Goal: Check status: Check status

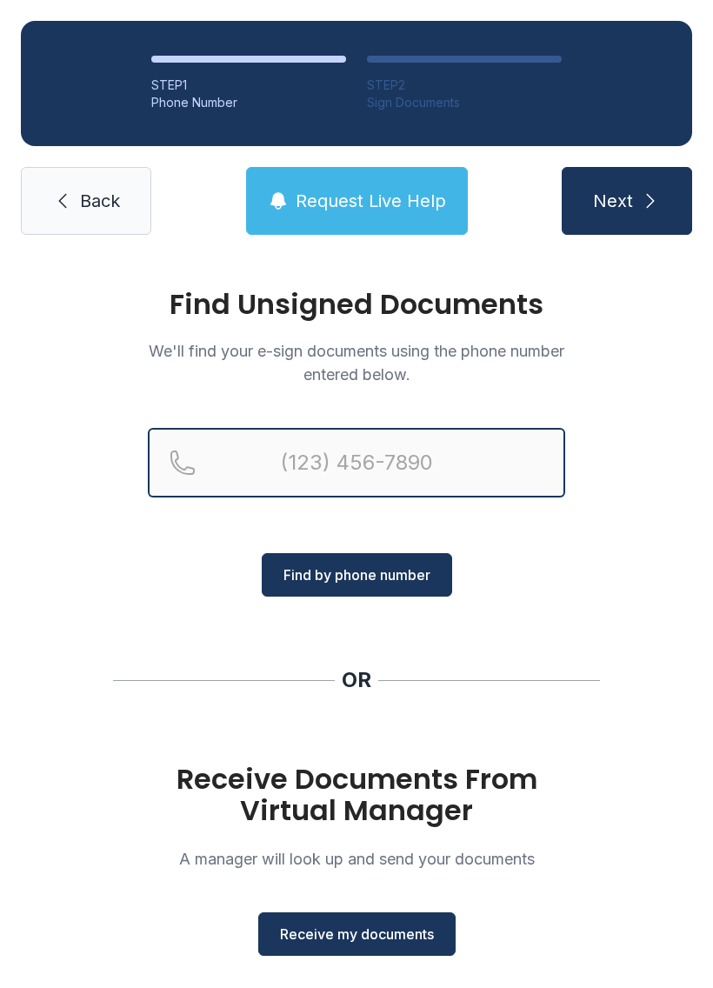
click at [492, 474] on input "Reservation phone number" at bounding box center [357, 463] width 418 height 70
type input "[PHONE_NUMBER]"
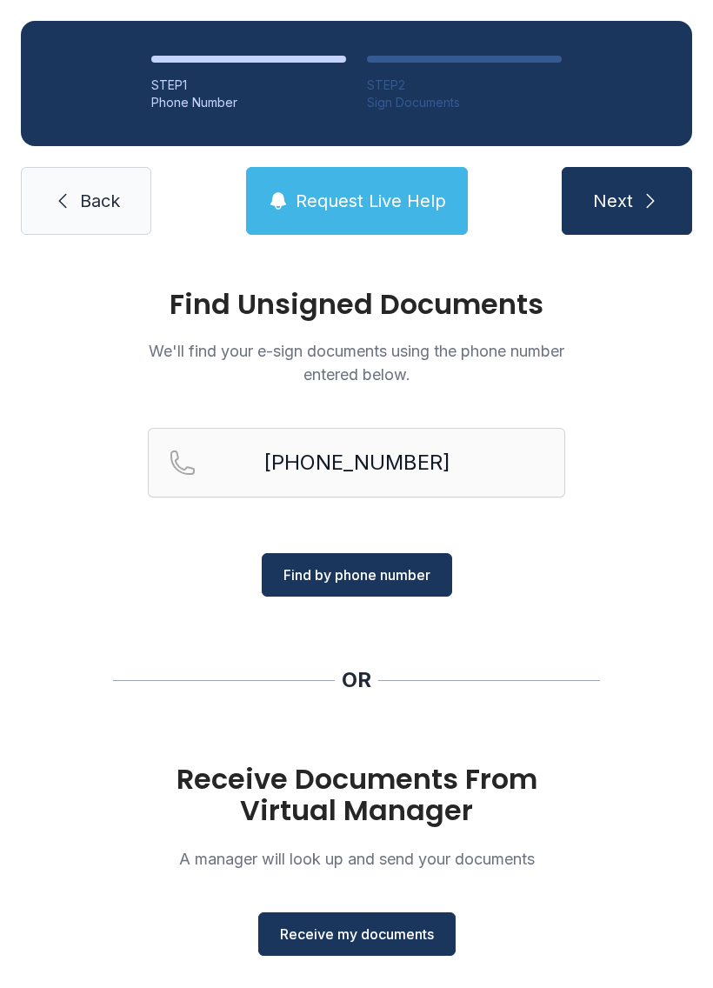
click at [422, 578] on span "Find by phone number" at bounding box center [357, 575] width 147 height 21
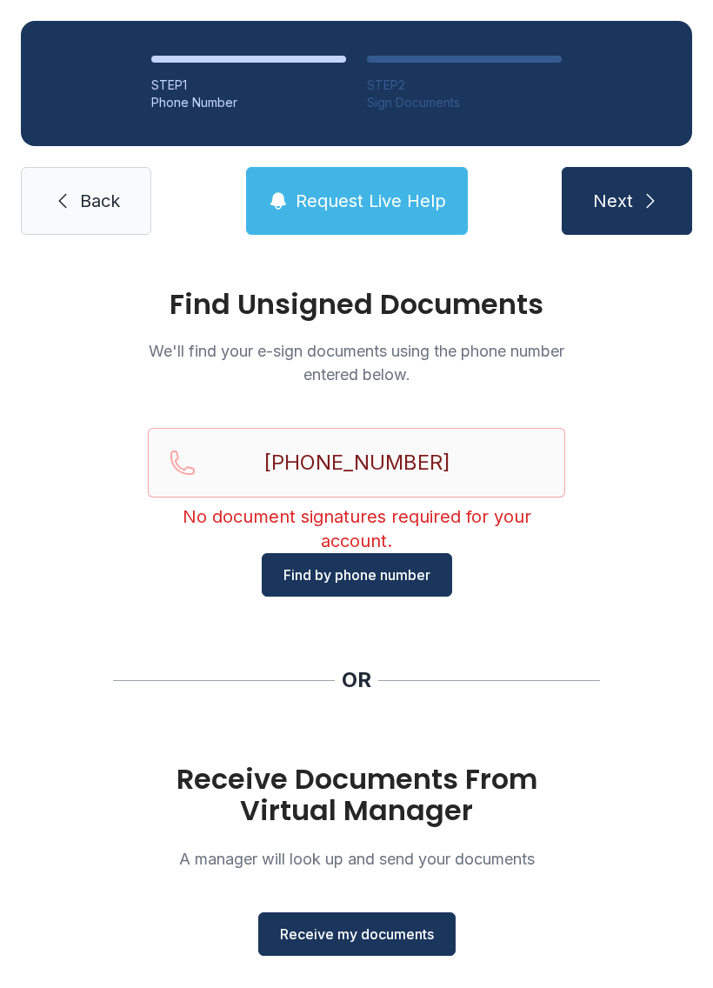
click at [76, 249] on div "STEP 1 Phone Number STEP 2 Sign Documents Back Request Live Help Next" at bounding box center [356, 128] width 713 height 256
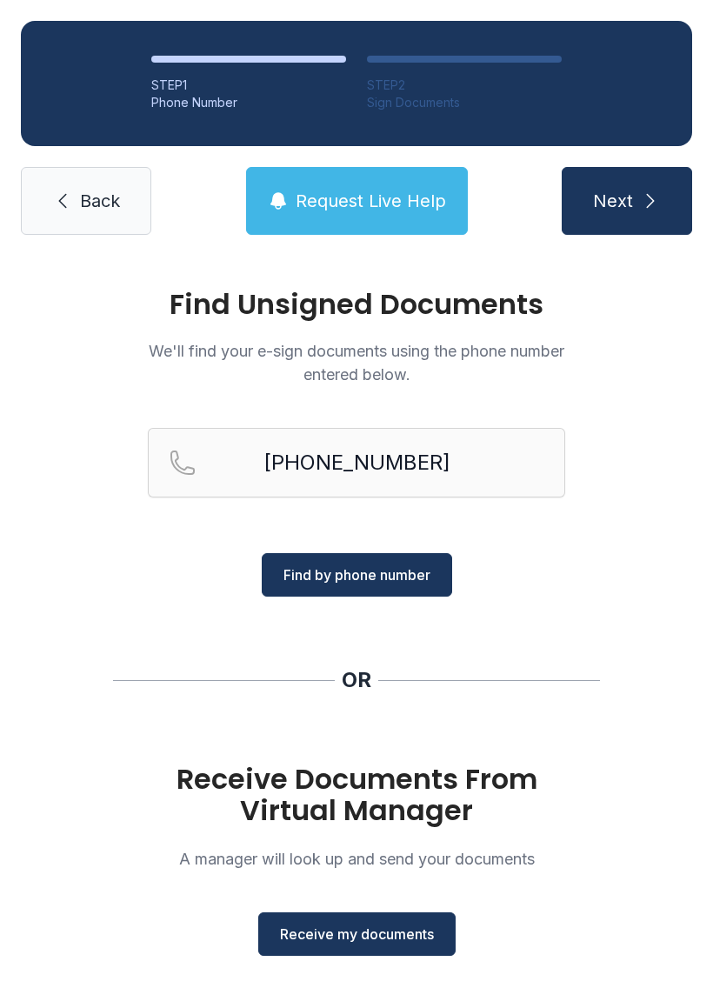
click at [62, 192] on icon at bounding box center [62, 201] width 21 height 21
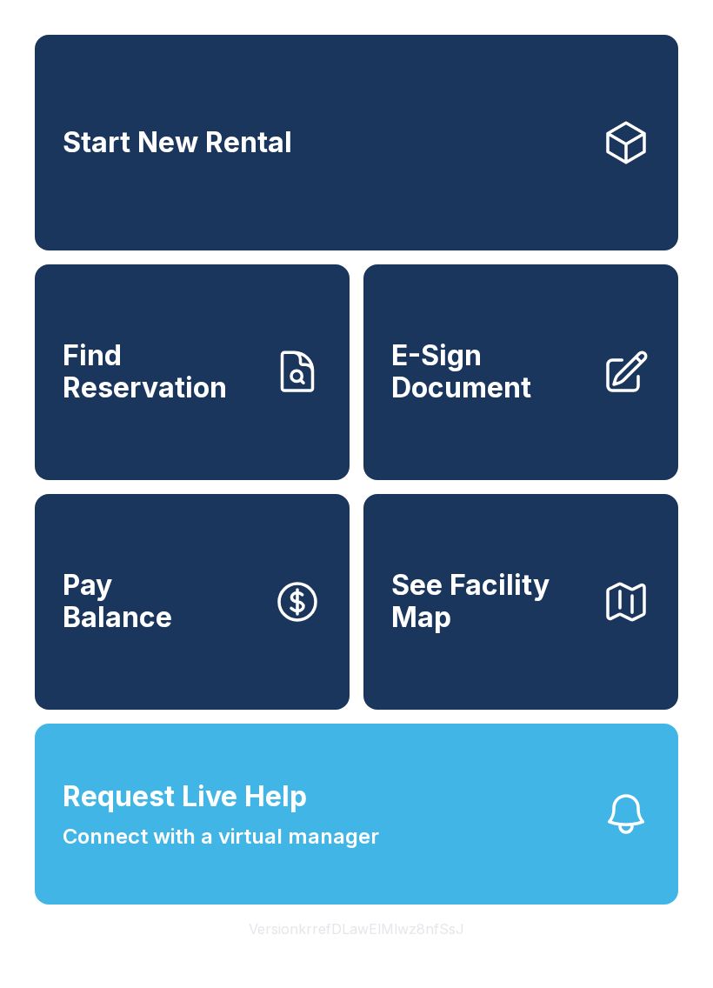
click at [217, 362] on span "Find Reservation" at bounding box center [161, 372] width 197 height 64
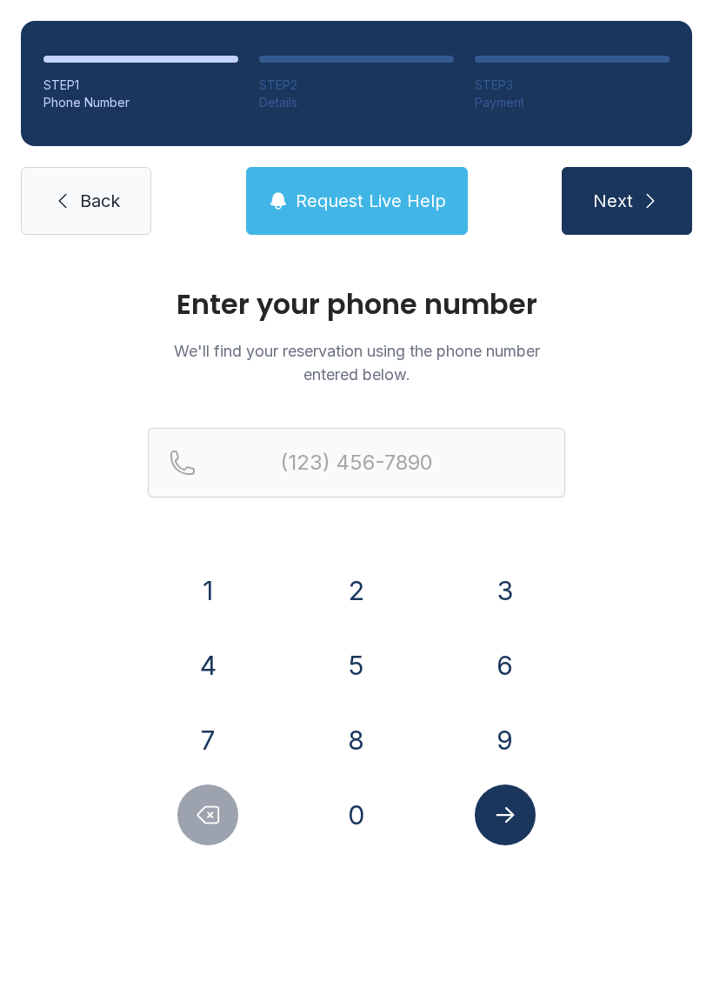
click at [231, 731] on button "7" at bounding box center [207, 740] width 61 height 61
click at [372, 830] on button "0" at bounding box center [356, 815] width 61 height 61
click at [210, 660] on button "4" at bounding box center [207, 665] width 61 height 61
click at [215, 750] on button "7" at bounding box center [207, 740] width 61 height 61
click at [214, 750] on button "7" at bounding box center [207, 740] width 61 height 61
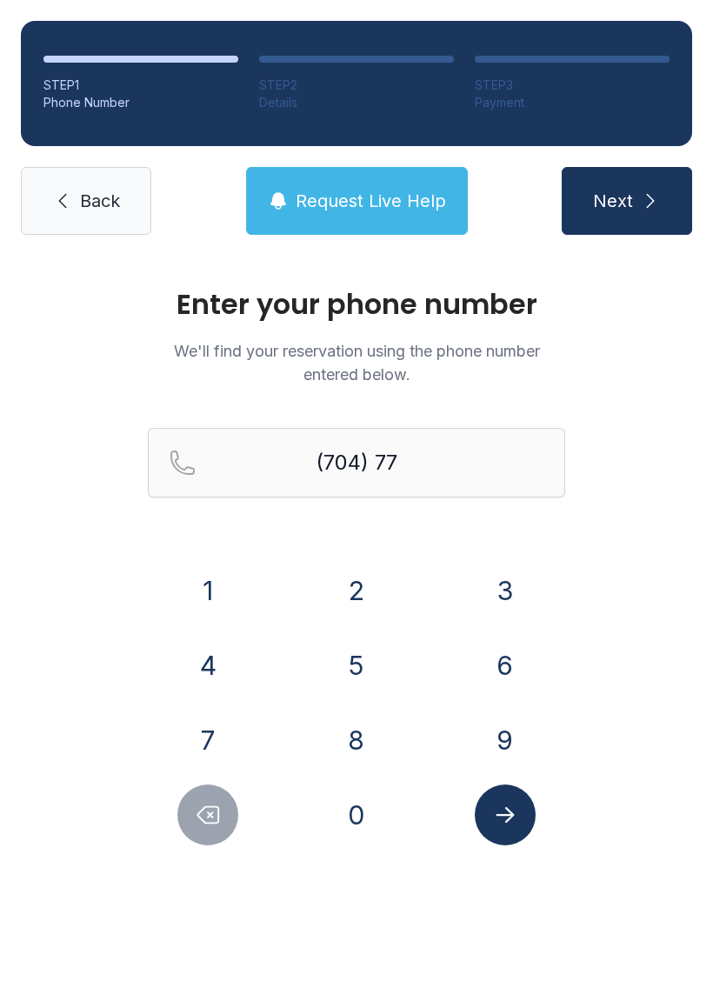
click at [225, 742] on button "7" at bounding box center [207, 740] width 61 height 61
click at [511, 740] on button "9" at bounding box center [505, 740] width 61 height 61
click at [369, 807] on button "0" at bounding box center [356, 815] width 61 height 61
click at [205, 599] on button "1" at bounding box center [207, 590] width 61 height 61
click at [372, 668] on button "5" at bounding box center [356, 665] width 61 height 61
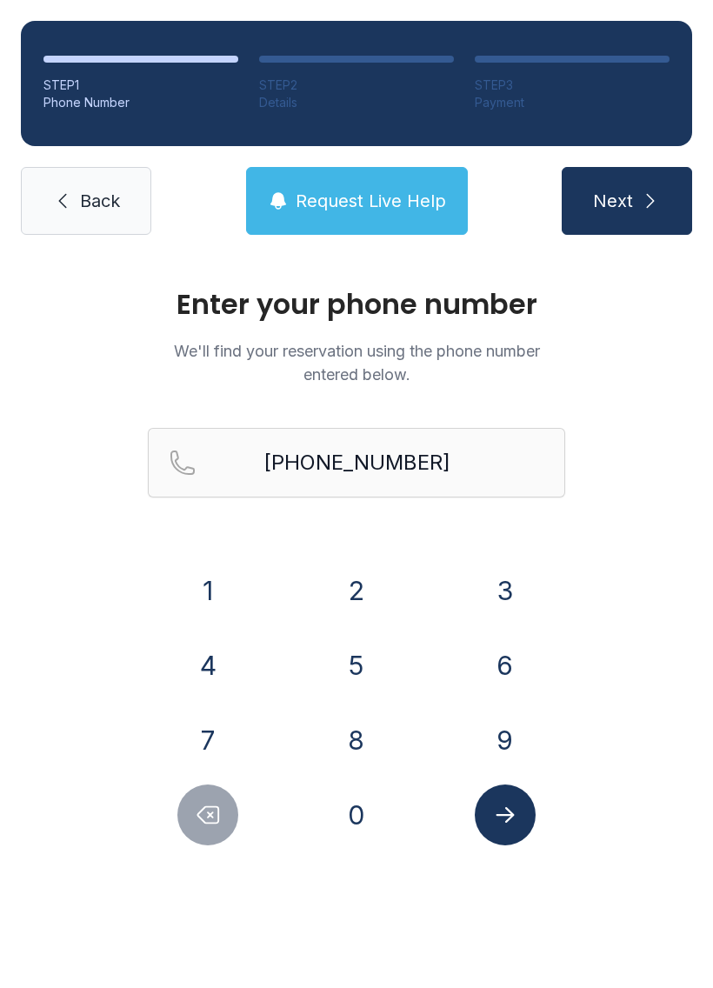
click at [520, 814] on button "Submit lookup form" at bounding box center [505, 815] width 61 height 61
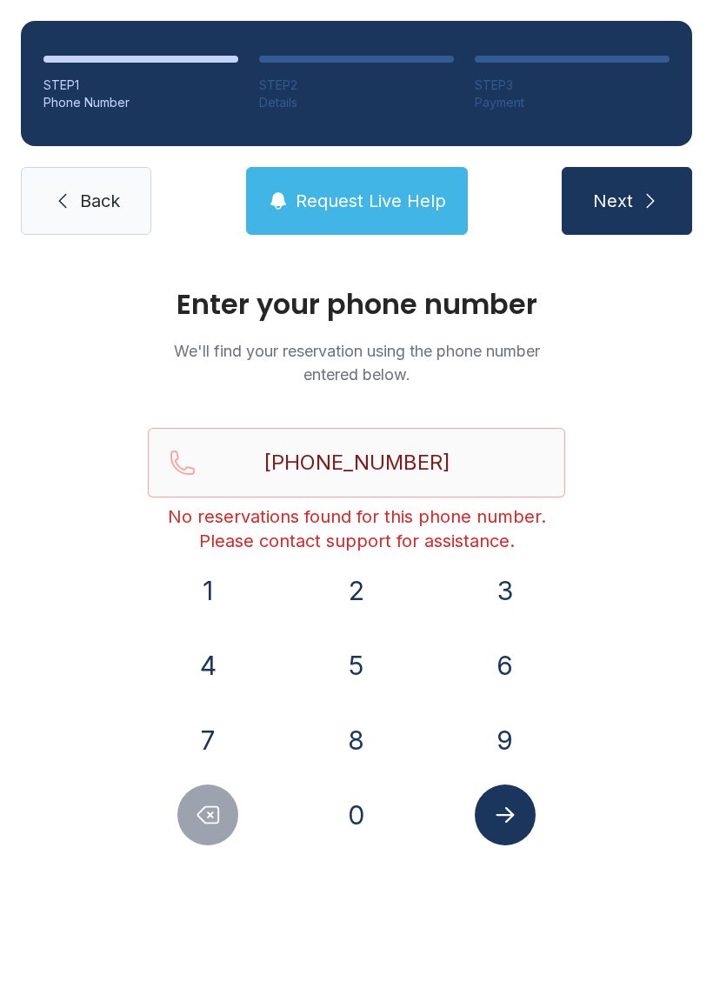
click at [202, 826] on icon "Delete number" at bounding box center [208, 815] width 26 height 26
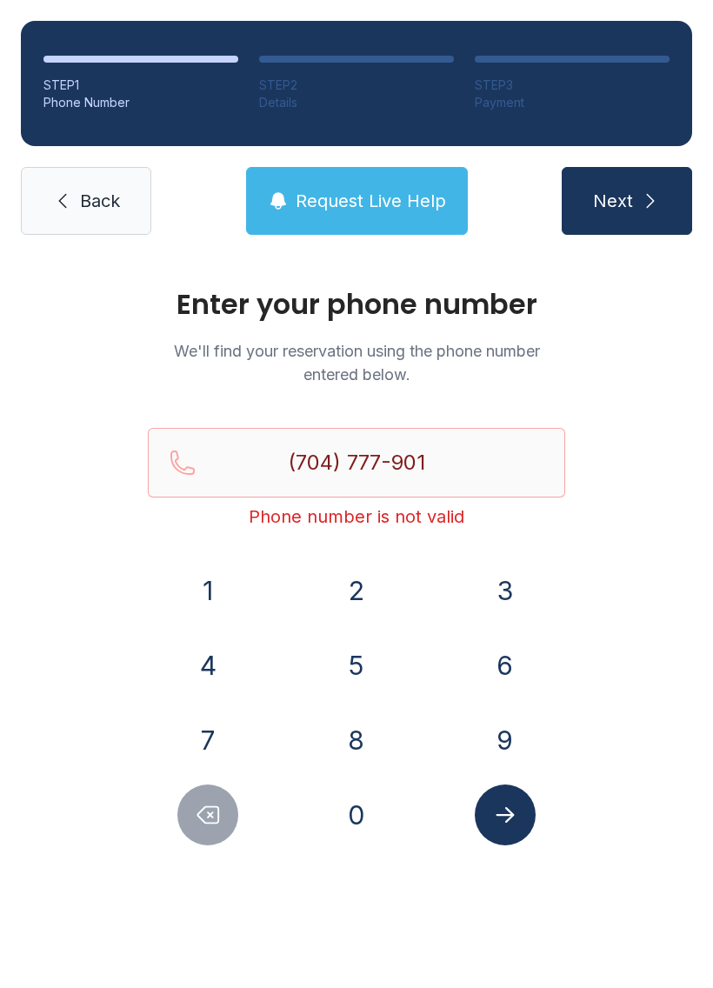
click at [220, 834] on button "Delete number" at bounding box center [207, 815] width 61 height 61
click at [219, 833] on button "Delete number" at bounding box center [207, 815] width 61 height 61
click at [223, 824] on button "Delete number" at bounding box center [207, 815] width 61 height 61
click at [218, 809] on icon "Delete number" at bounding box center [208, 815] width 21 height 17
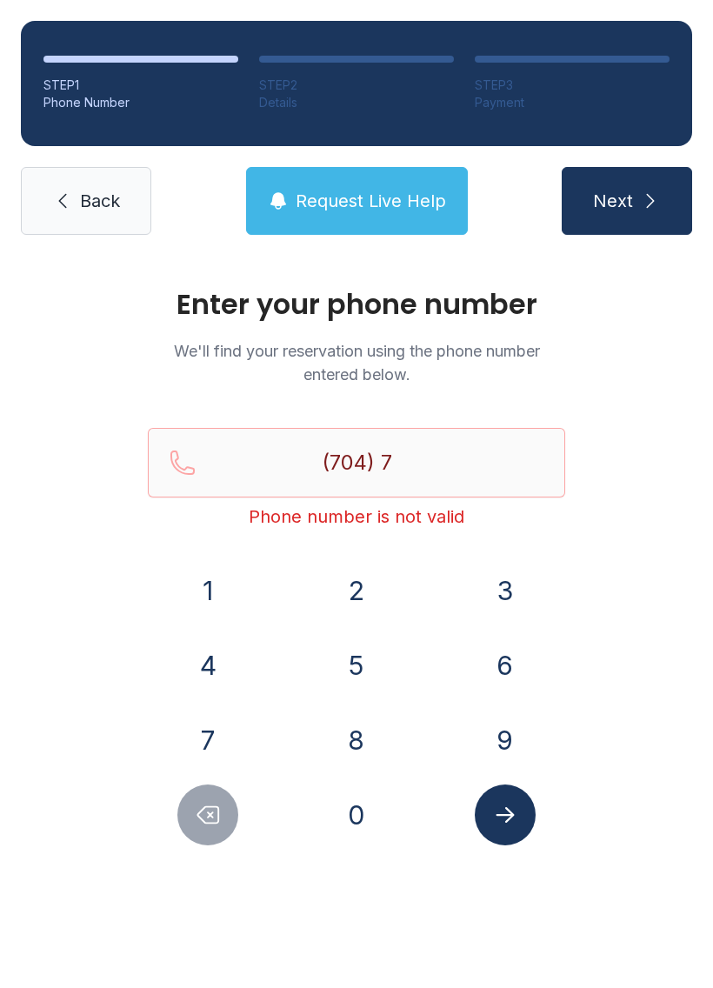
click at [218, 808] on icon "Delete number" at bounding box center [208, 815] width 21 height 17
click at [193, 807] on button "Delete number" at bounding box center [207, 815] width 61 height 61
type input "(7"
click at [225, 811] on button "Delete number" at bounding box center [207, 815] width 61 height 61
